Goal: Task Accomplishment & Management: Complete application form

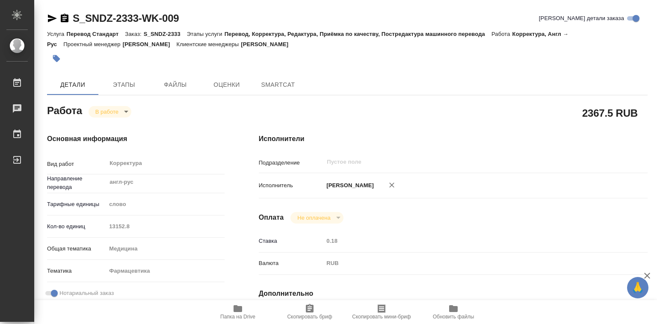
type textarea "x"
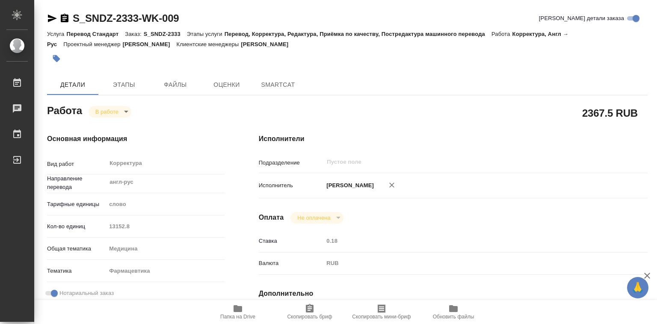
type textarea "x"
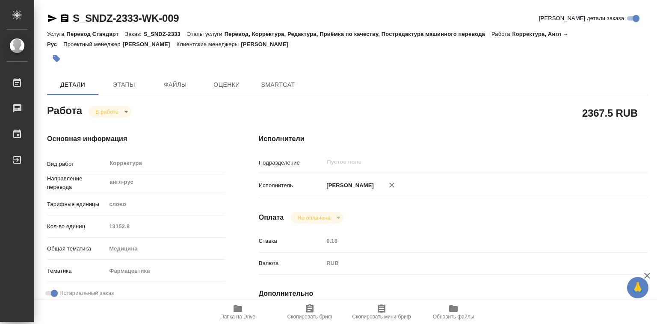
type textarea "x"
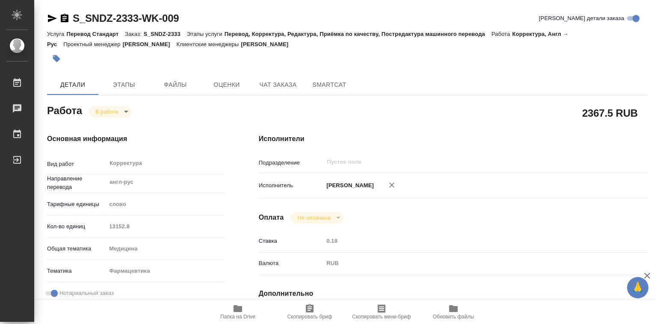
type textarea "x"
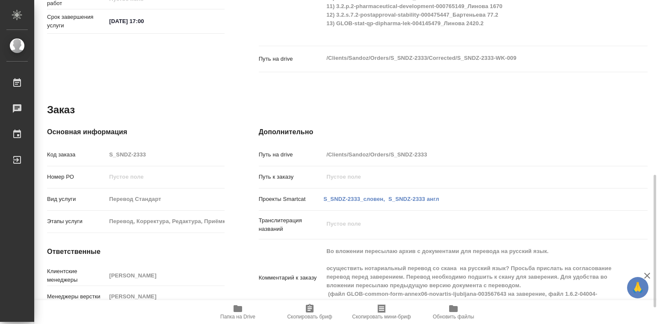
type textarea "x"
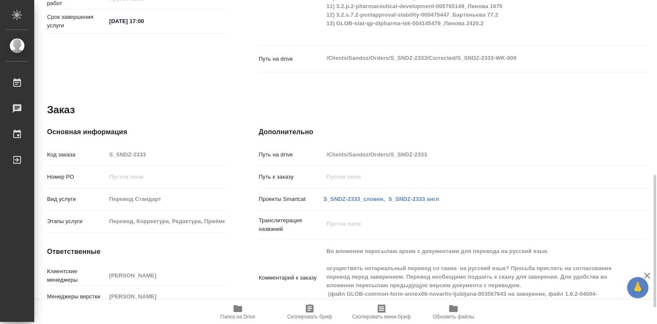
scroll to position [467, 0]
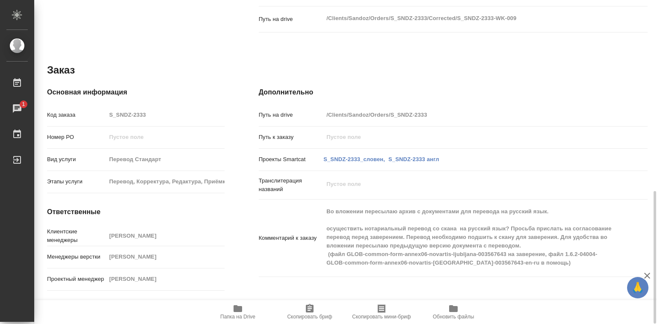
click at [239, 309] on icon "button" at bounding box center [238, 308] width 9 height 7
